Goal: Task Accomplishment & Management: Manage account settings

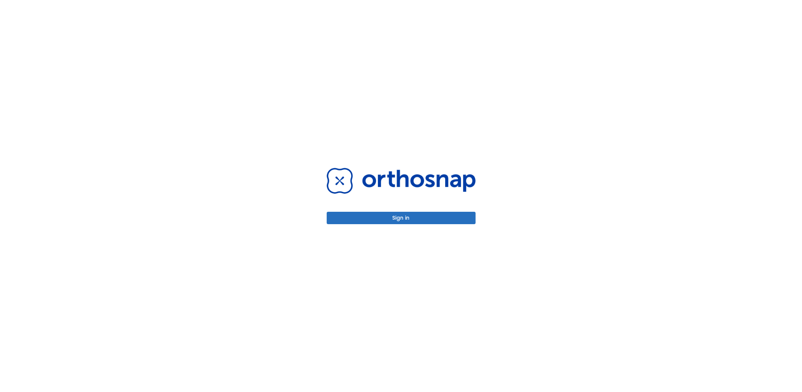
click at [401, 218] on button "Sign in" at bounding box center [401, 218] width 149 height 12
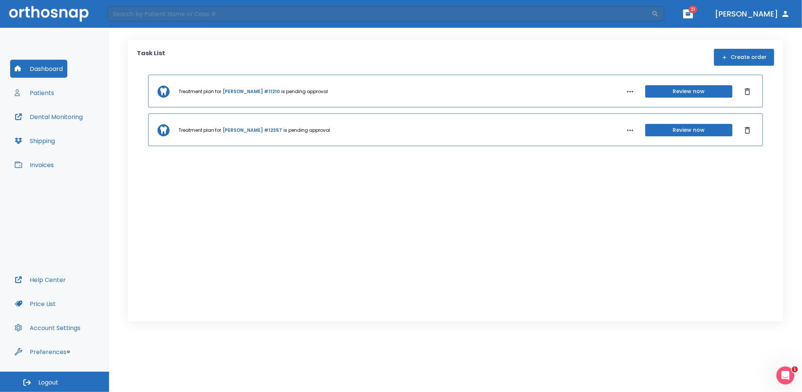
click at [693, 91] on button "Review now" at bounding box center [688, 91] width 87 height 12
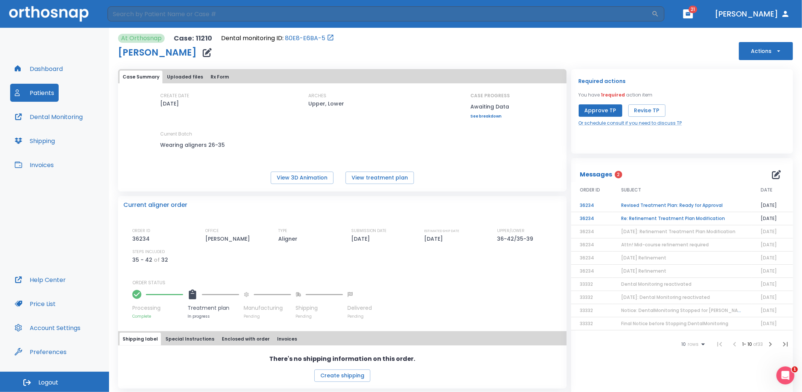
click at [670, 218] on td "Re: Refinement Treatment Plan Modification" at bounding box center [681, 218] width 139 height 13
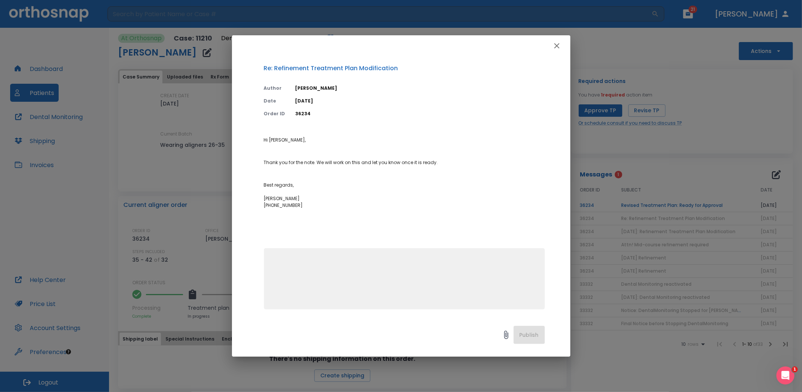
click at [557, 43] on icon "button" at bounding box center [556, 45] width 9 height 9
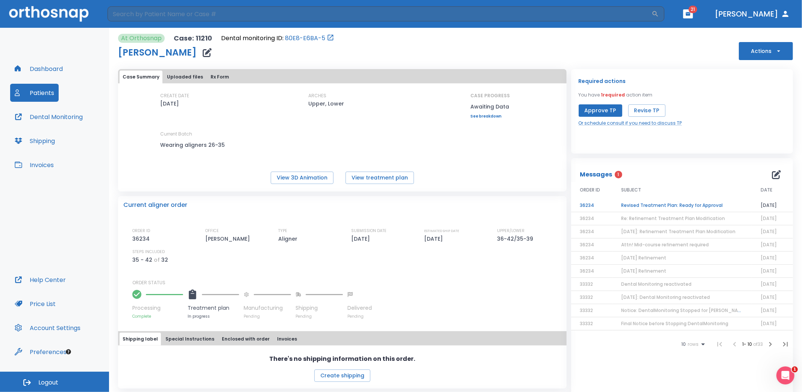
click at [657, 229] on span "[DATE]: Refinement Treatment Plan Modification" at bounding box center [678, 232] width 114 height 6
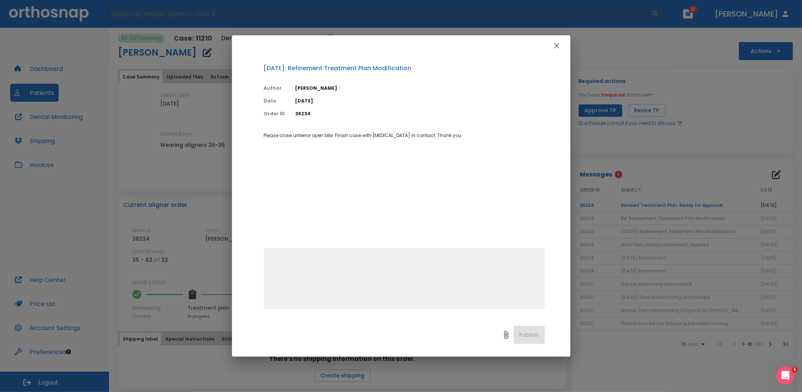
click at [559, 46] on icon "button" at bounding box center [556, 45] width 9 height 9
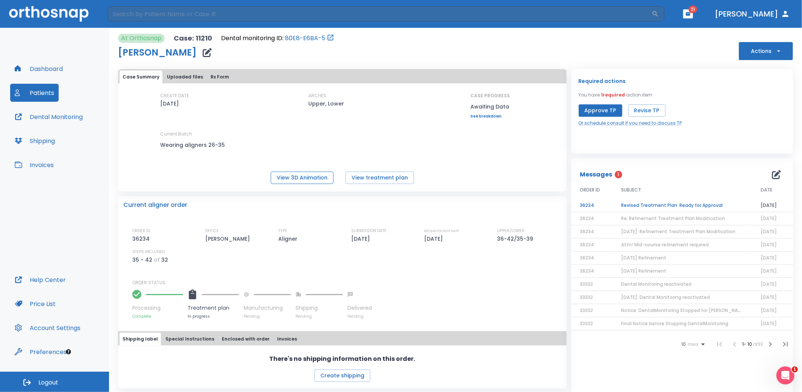
click at [317, 179] on button "View 3D Animation" at bounding box center [302, 178] width 63 height 12
click at [637, 112] on button "Revise TP" at bounding box center [646, 110] width 37 height 12
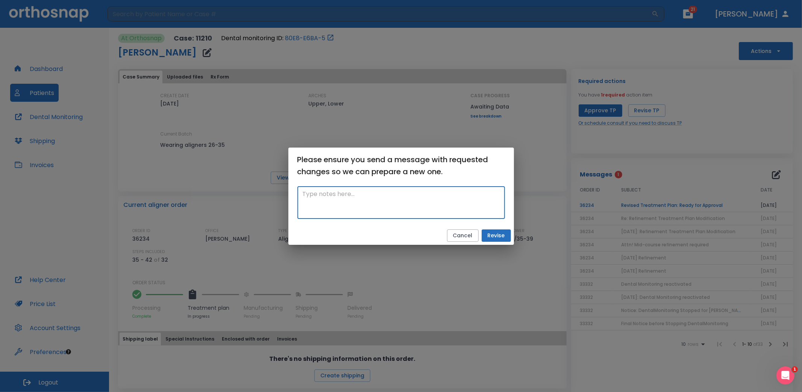
click at [330, 198] on textarea at bounding box center [401, 203] width 197 height 26
type textarea "Rotate #10 toward the mesial slightly to close the incisal embrasure. Extrude #…"
click at [490, 236] on button "Revise" at bounding box center [495, 236] width 29 height 12
click at [458, 202] on textarea "Rotate #10 toward the mesial slightly to close the incisal embrasure. Extrude #…" at bounding box center [401, 203] width 197 height 26
drag, startPoint x: 458, startPoint y: 202, endPoint x: 415, endPoint y: 158, distance: 61.1
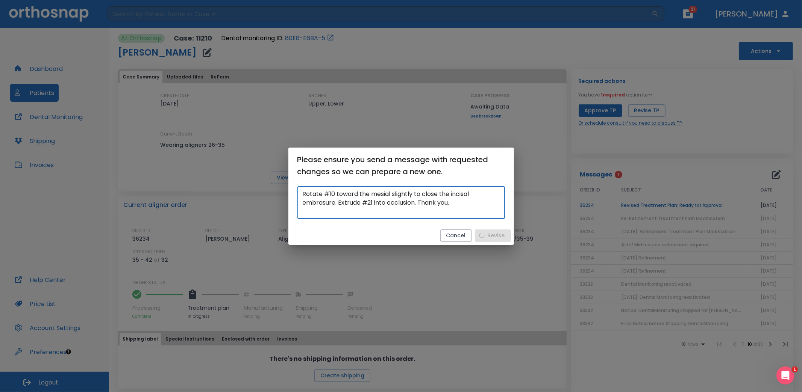
click at [415, 158] on div "Please ensure you send a message with requested changes so we can prepare a new…" at bounding box center [401, 196] width 226 height 97
click at [618, 206] on div "Please ensure you send a message with requested changes so we can prepare a new…" at bounding box center [401, 196] width 802 height 392
click at [702, 204] on div "Please ensure you send a message with requested changes so we can prepare a new…" at bounding box center [401, 196] width 802 height 392
click at [774, 173] on div "Please ensure you send a message with requested changes so we can prepare a new…" at bounding box center [401, 196] width 802 height 392
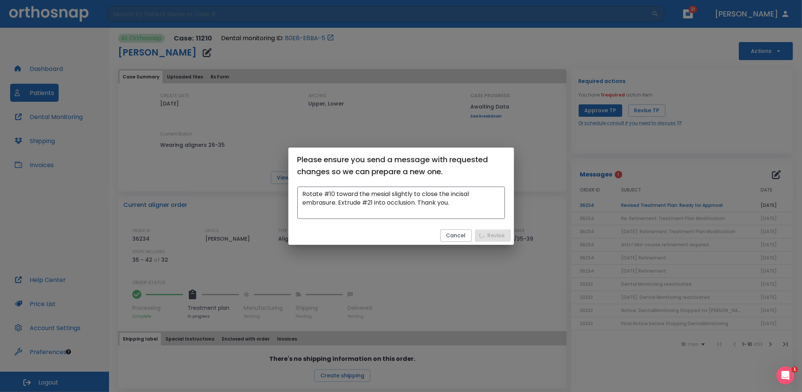
click at [484, 220] on div "Rotate #10 toward the mesial slightly to close the incisal embrasure. Extrude #…" at bounding box center [401, 205] width 226 height 43
click at [485, 215] on textarea "Rotate #10 toward the mesial slightly to close the incisal embrasure. Extrude #…" at bounding box center [401, 203] width 197 height 26
click at [467, 237] on button "Cancel" at bounding box center [456, 236] width 32 height 12
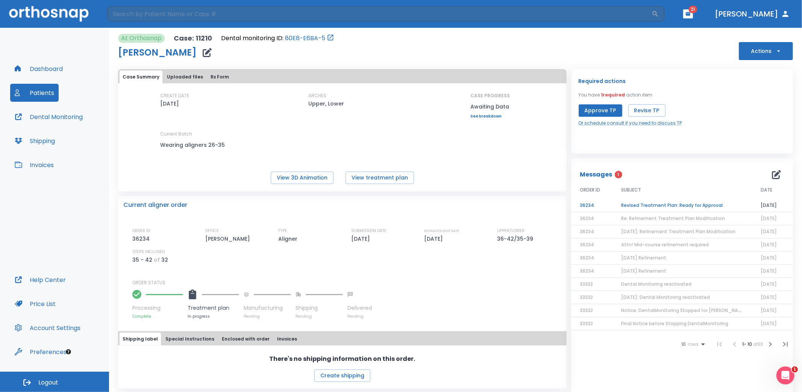
click at [693, 203] on td "Revised Treatment Plan: Ready for Approval" at bounding box center [681, 205] width 139 height 13
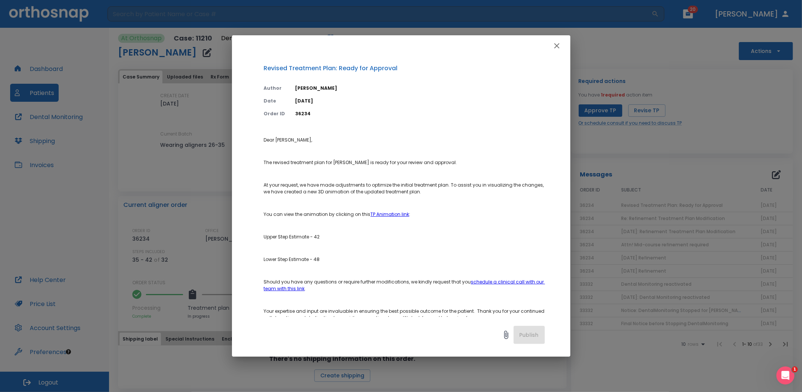
click at [556, 47] on icon "button" at bounding box center [556, 45] width 5 height 5
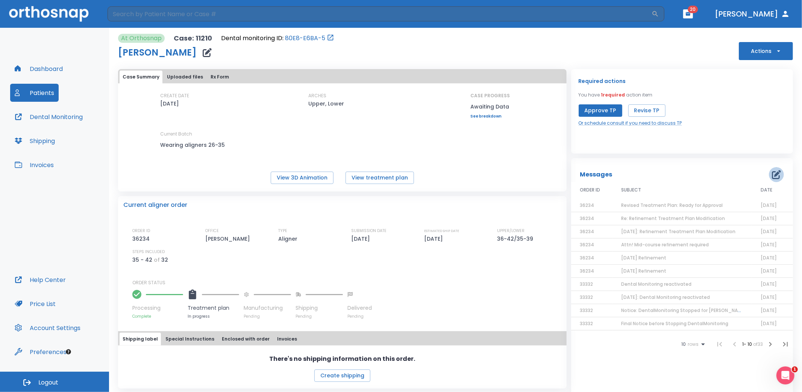
click at [772, 172] on icon "button" at bounding box center [776, 174] width 9 height 9
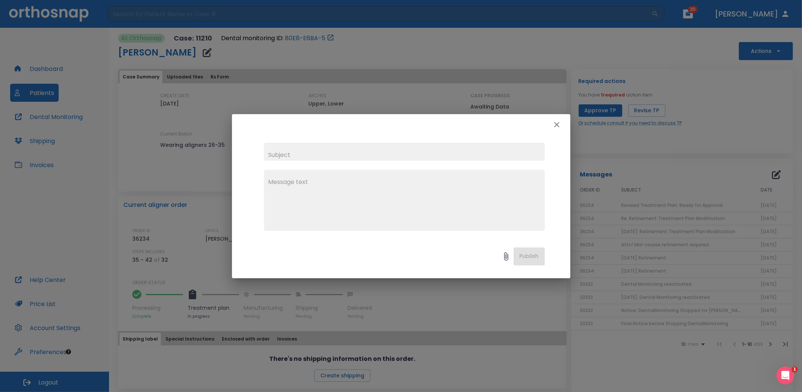
click at [322, 156] on input "text" at bounding box center [404, 152] width 281 height 18
click at [303, 186] on textarea at bounding box center [404, 204] width 272 height 52
paste textarea "Rotate #10 toward the mesial slightly to close the incisal embrasure. Extrude #…"
type textarea "Rotate #10 toward the mesial slightly to close the incisal embrasure. Extrude #…"
click at [300, 155] on input "text" at bounding box center [404, 152] width 281 height 18
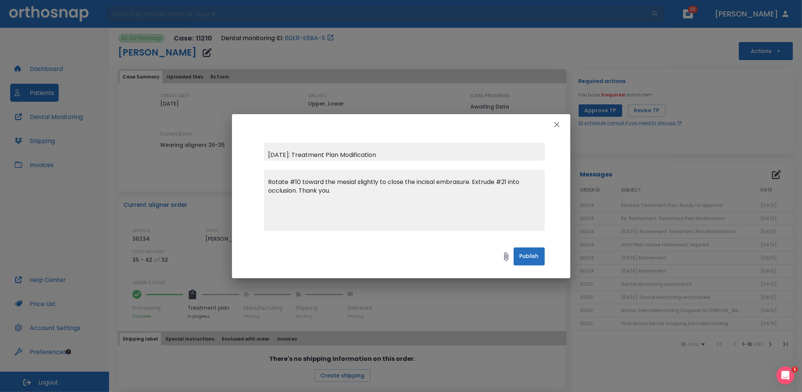
type input "[DATE]: Treatment Plan Modification"
click at [522, 258] on button "Publish" at bounding box center [528, 257] width 31 height 18
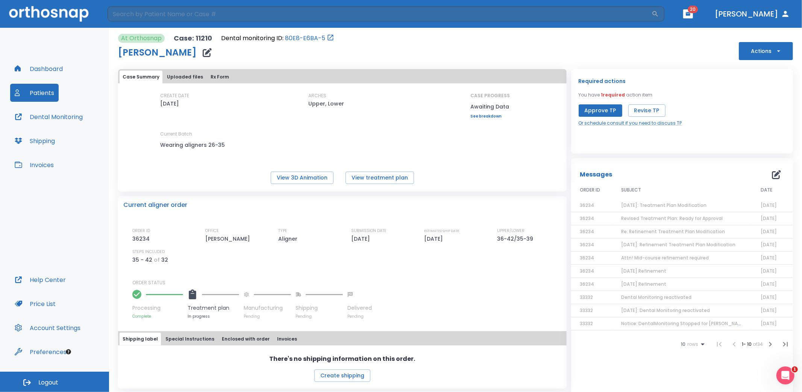
click at [44, 91] on button "Patients" at bounding box center [34, 93] width 48 height 18
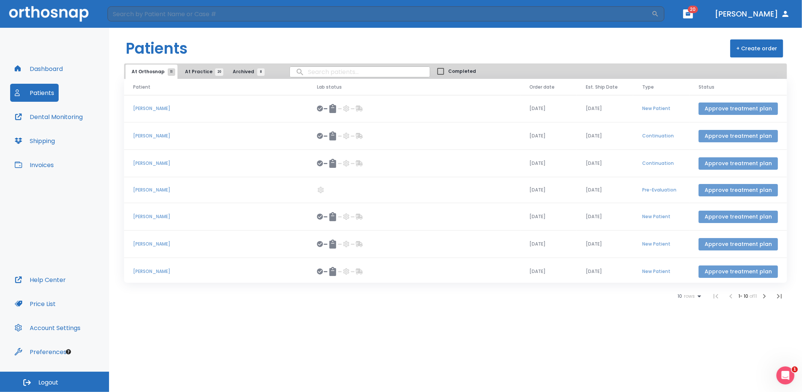
click at [722, 106] on button "Approve treatment plan" at bounding box center [737, 109] width 79 height 12
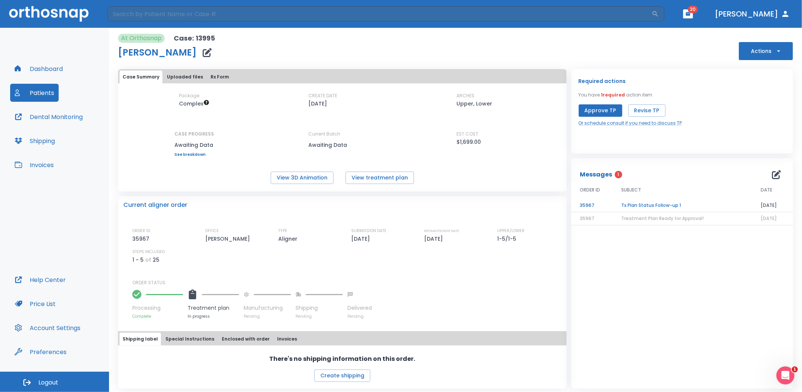
click at [659, 200] on td "Tx Plan Status Follow-up 1" at bounding box center [681, 205] width 139 height 13
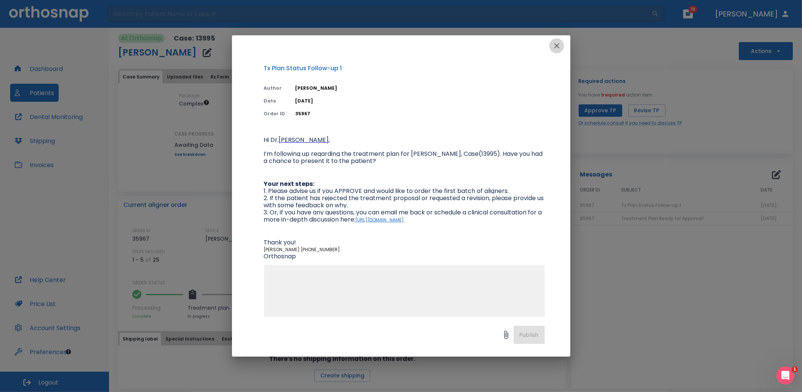
click at [556, 46] on icon "button" at bounding box center [556, 45] width 5 height 5
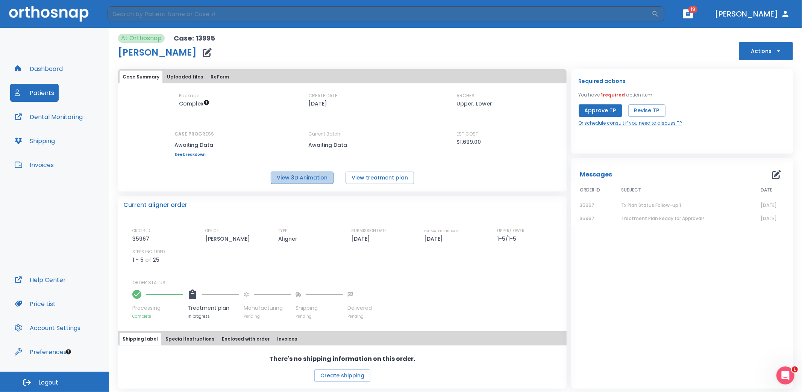
click at [301, 181] on button "View 3D Animation" at bounding box center [302, 178] width 63 height 12
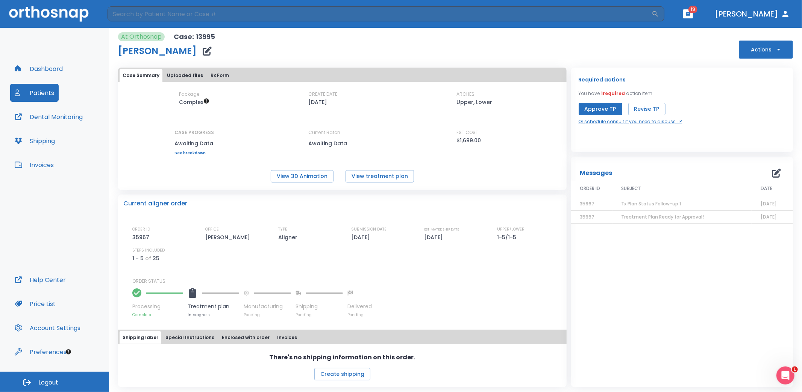
scroll to position [2, 0]
click at [228, 338] on button "Enclosed with order" at bounding box center [246, 337] width 54 height 13
click at [191, 334] on button "Special Instructions" at bounding box center [189, 337] width 55 height 13
click at [274, 336] on button "Invoices" at bounding box center [287, 337] width 26 height 13
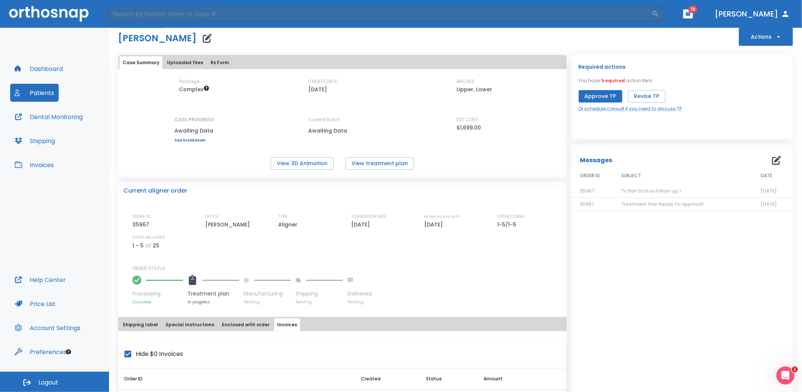
scroll to position [0, 0]
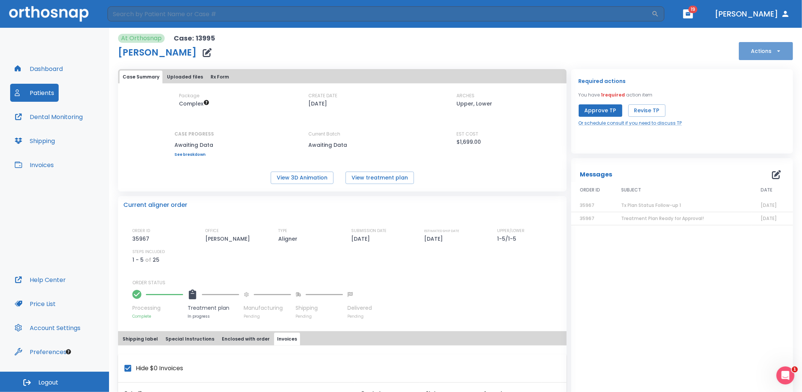
click at [776, 48] on icon "button" at bounding box center [779, 51] width 8 height 8
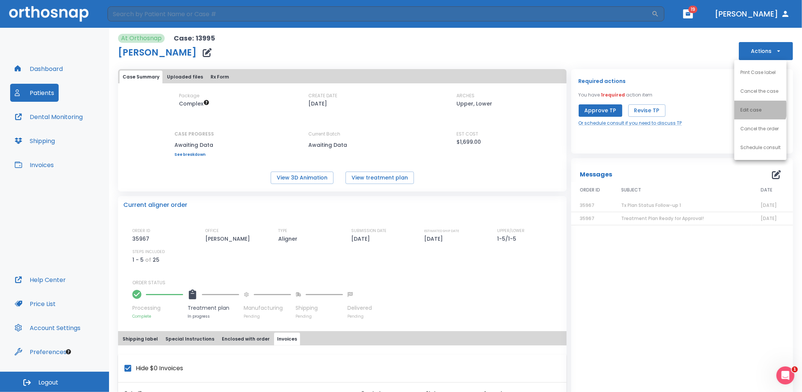
click at [756, 109] on p "Edit case" at bounding box center [750, 110] width 21 height 7
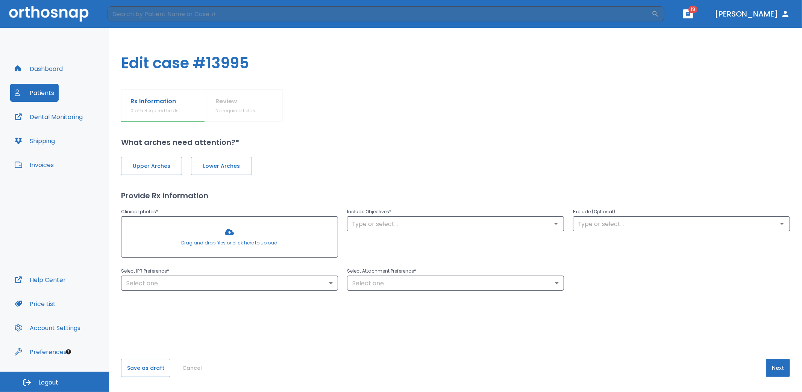
type input "2"
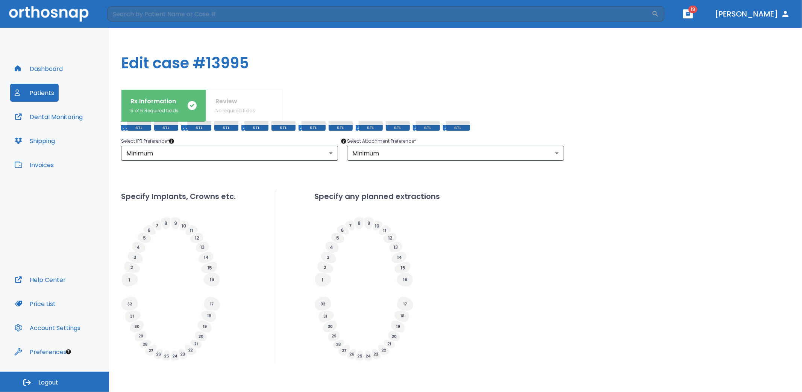
scroll to position [188, 0]
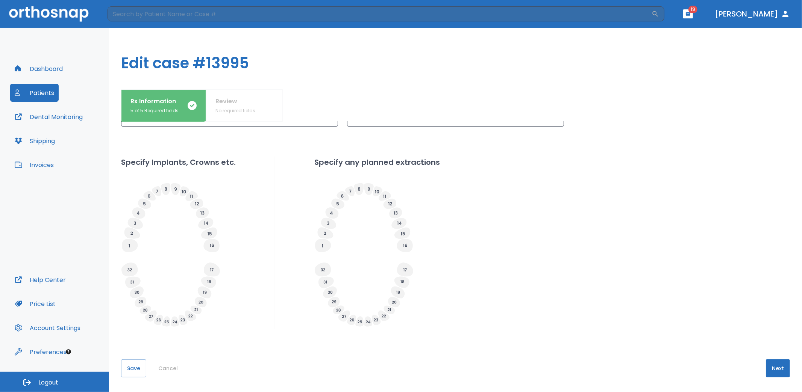
click at [167, 366] on button "Cancel" at bounding box center [168, 369] width 26 height 18
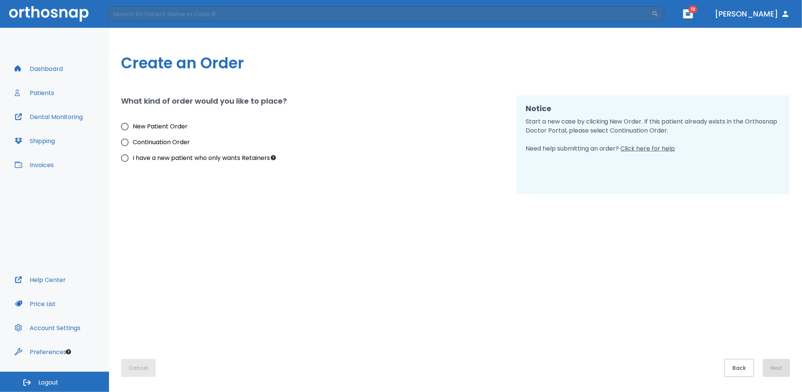
click at [141, 370] on button "Cancel" at bounding box center [138, 368] width 35 height 18
click at [33, 89] on button "Patients" at bounding box center [34, 93] width 48 height 18
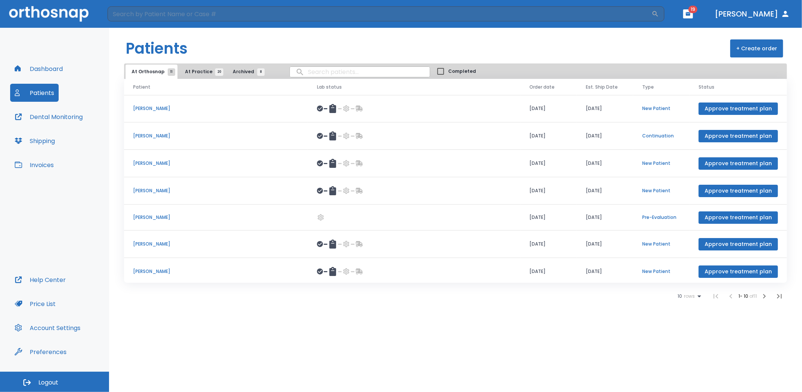
click at [148, 109] on p "[PERSON_NAME]" at bounding box center [216, 108] width 166 height 7
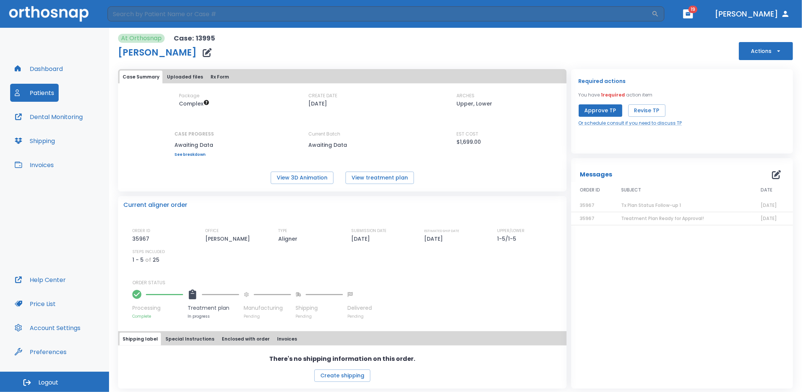
click at [652, 216] on span "Treatment Plan Ready for Approval!" at bounding box center [662, 218] width 83 height 6
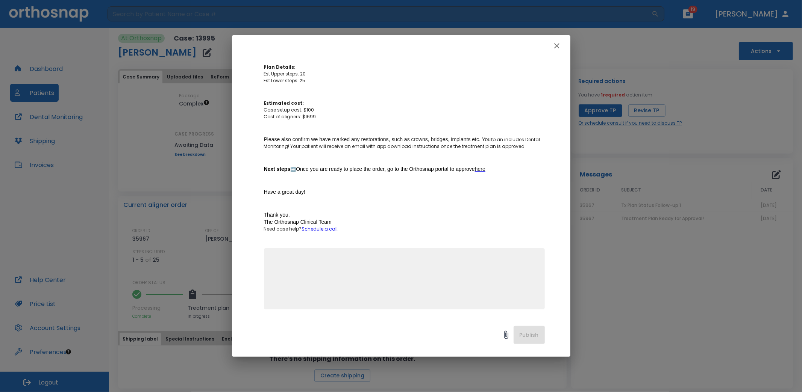
scroll to position [162, 0]
click at [555, 44] on icon "button" at bounding box center [556, 45] width 5 height 5
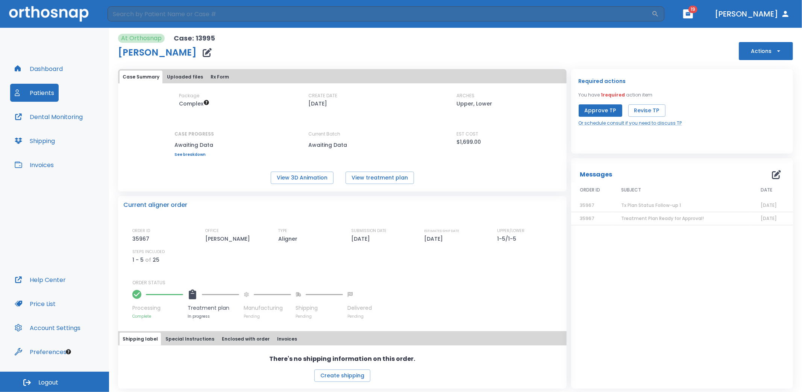
click at [257, 169] on div "Package Complex CREATE DATE [DATE] ARCHES Upper, Lower CASE PROGRESS Awaiting D…" at bounding box center [342, 138] width 448 height 92
click at [285, 174] on button "View 3D Animation" at bounding box center [302, 178] width 63 height 12
click at [642, 107] on button "Revise TP" at bounding box center [646, 110] width 37 height 12
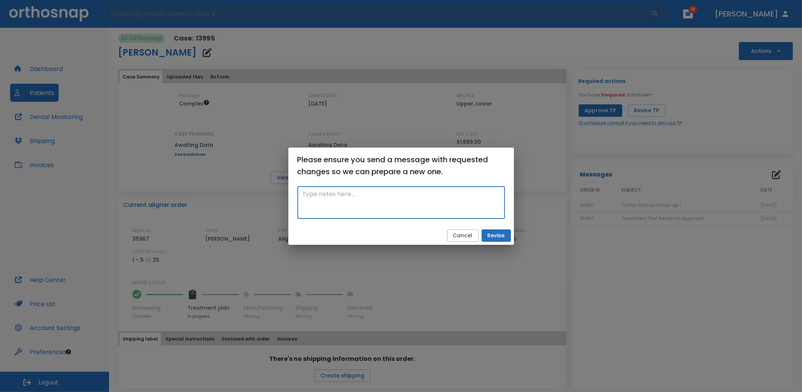
click at [349, 199] on textarea at bounding box center [401, 203] width 197 height 26
type textarea "Create cutout for LL6 and LR6 buttons, and place Slot in maxillary for Class II…"
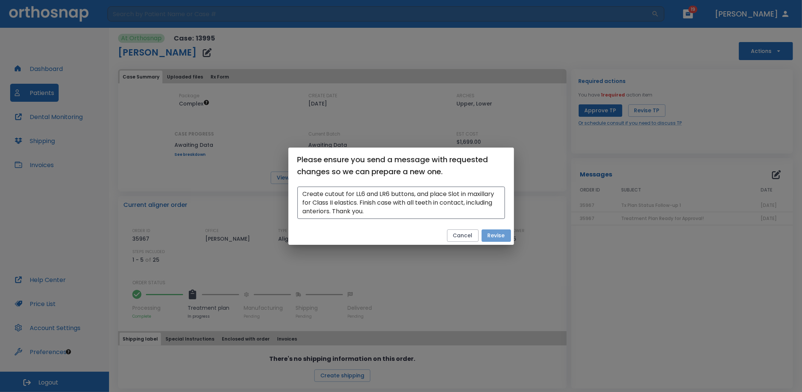
click at [490, 234] on button "Revise" at bounding box center [495, 236] width 29 height 12
click at [652, 175] on div "Please ensure you send a message with requested changes so we can prepare a new…" at bounding box center [401, 196] width 802 height 392
click at [462, 236] on button "Cancel" at bounding box center [456, 236] width 32 height 12
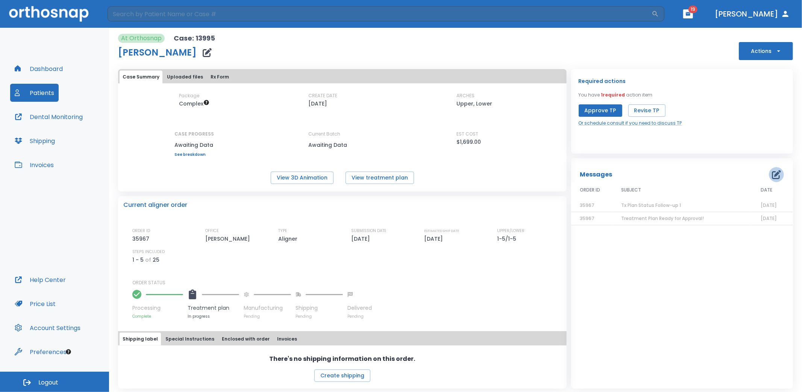
click at [772, 174] on icon "button" at bounding box center [776, 174] width 9 height 9
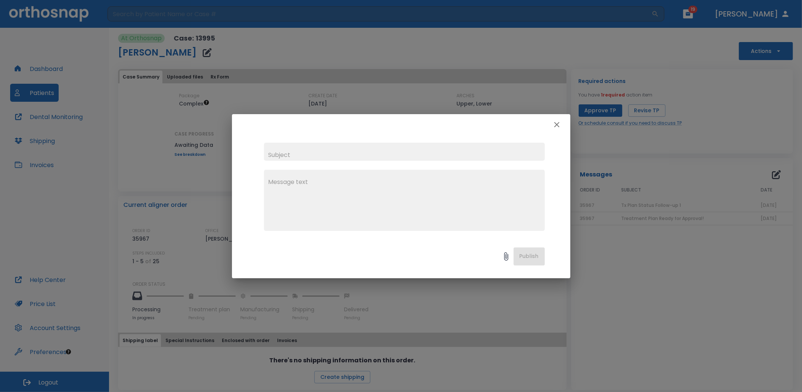
click at [320, 153] on input "text" at bounding box center [404, 152] width 281 height 18
type input "[DATE] Revision"
click at [297, 184] on textarea at bounding box center [404, 204] width 272 height 52
paste textarea "Create cutout for LL6 and LR6 buttons, and place Slot in maxillary for Class II…"
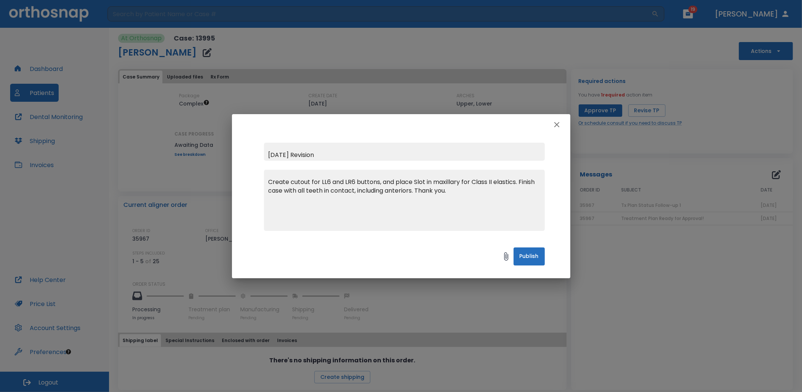
type textarea "Create cutout for LL6 and LR6 buttons, and place Slot in maxillary for Class II…"
click at [526, 257] on button "Publish" at bounding box center [528, 257] width 31 height 18
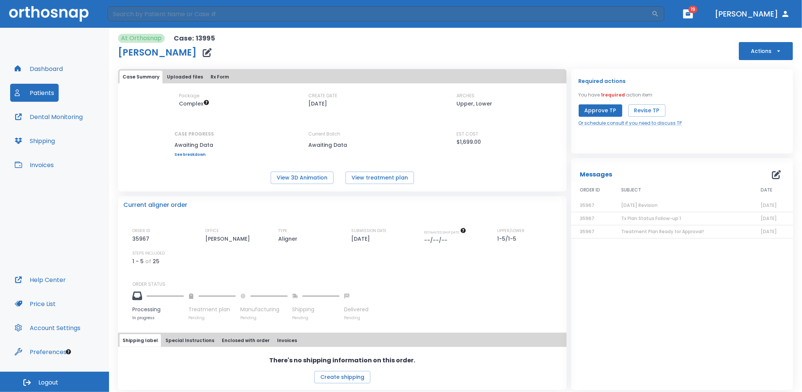
click at [42, 95] on button "Patients" at bounding box center [34, 93] width 48 height 18
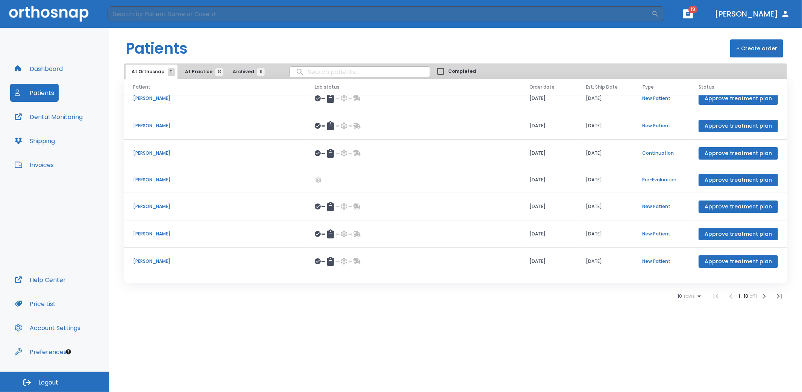
scroll to position [14, 0]
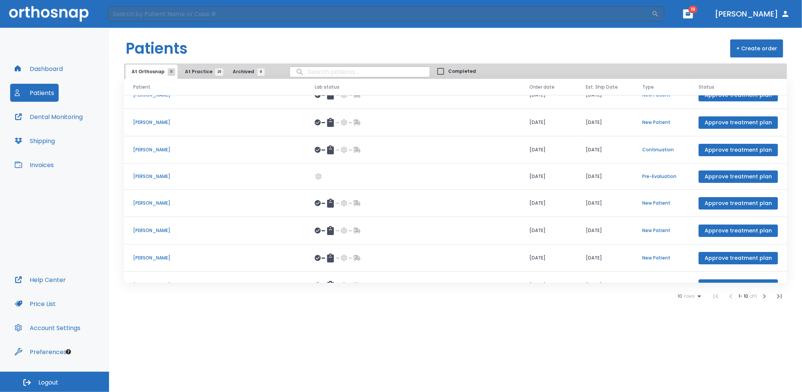
click at [764, 295] on icon "button" at bounding box center [764, 296] width 3 height 5
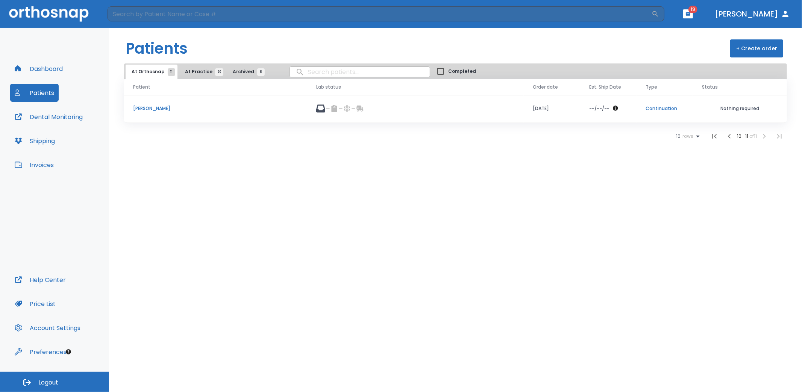
click at [728, 136] on icon "button" at bounding box center [729, 136] width 3 height 5
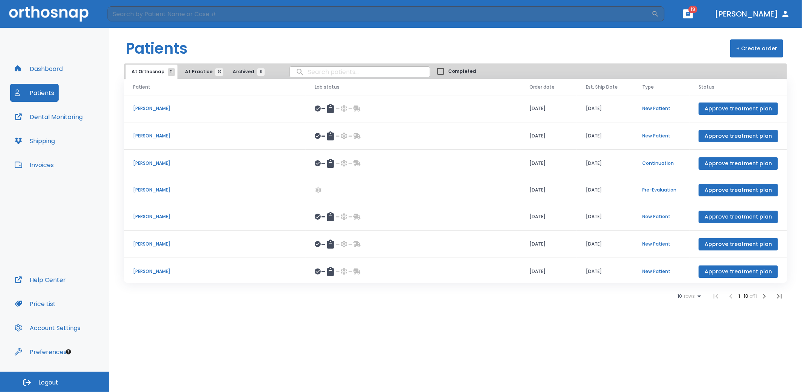
click at [154, 162] on p "[PERSON_NAME]" at bounding box center [215, 163] width 164 height 7
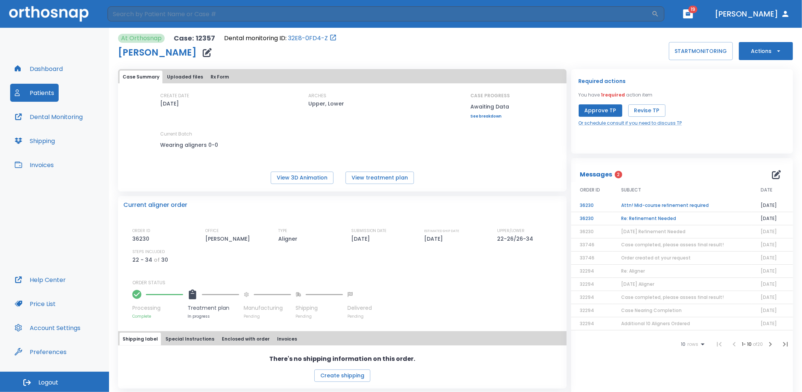
click at [659, 220] on td "Re: Refinement Needed" at bounding box center [681, 218] width 139 height 13
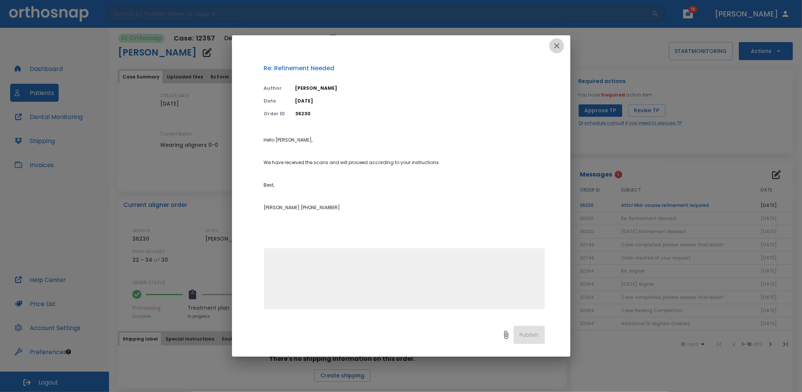
click at [556, 46] on icon "button" at bounding box center [556, 45] width 5 height 5
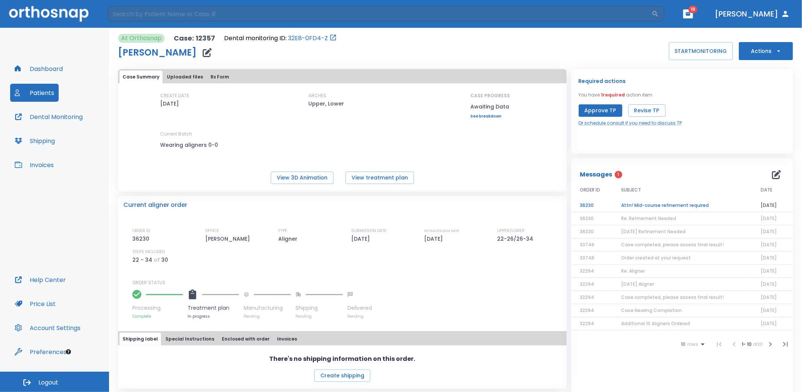
click at [675, 204] on td "Attn! Mid-course refinement required" at bounding box center [681, 205] width 139 height 13
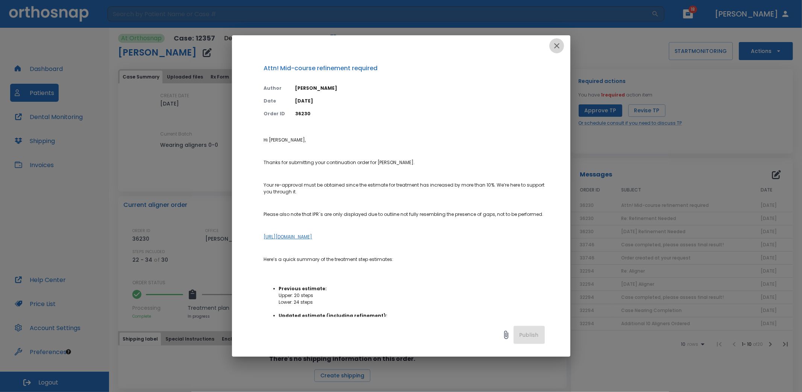
click at [558, 44] on icon "button" at bounding box center [556, 45] width 5 height 5
